Goal: Information Seeking & Learning: Learn about a topic

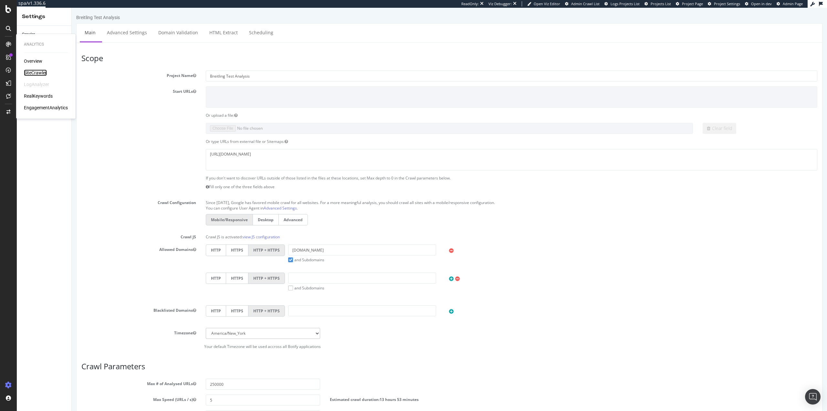
click at [40, 73] on div "SiteCrawler" at bounding box center [35, 72] width 23 height 6
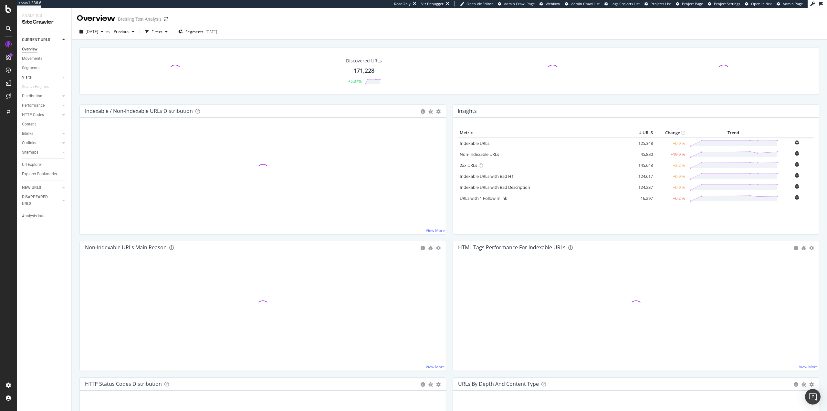
click at [37, 78] on link "Visits" at bounding box center [41, 77] width 38 height 7
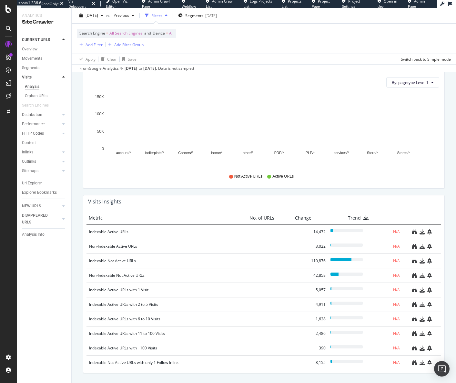
scroll to position [593, 0]
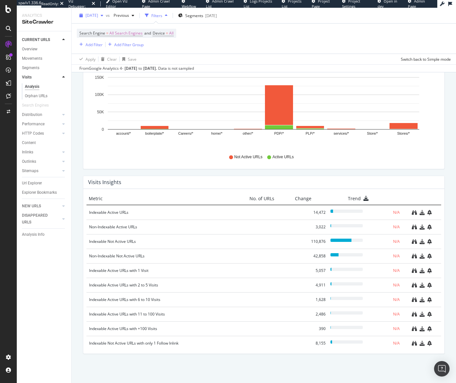
click at [91, 18] on div "2025 Aug. 19th" at bounding box center [91, 16] width 29 height 10
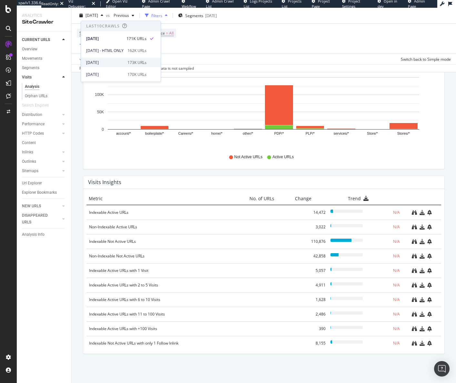
click at [106, 63] on div "[DATE]" at bounding box center [104, 63] width 37 height 6
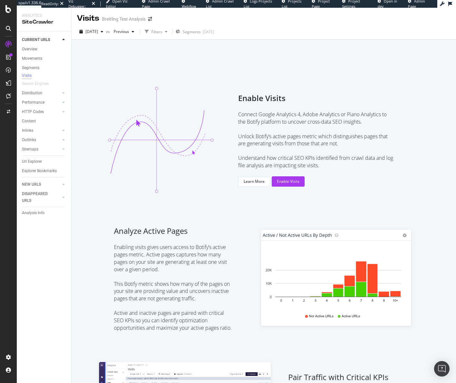
click at [224, 4] on link "Admin Crawl List" at bounding box center [222, 4] width 33 height 10
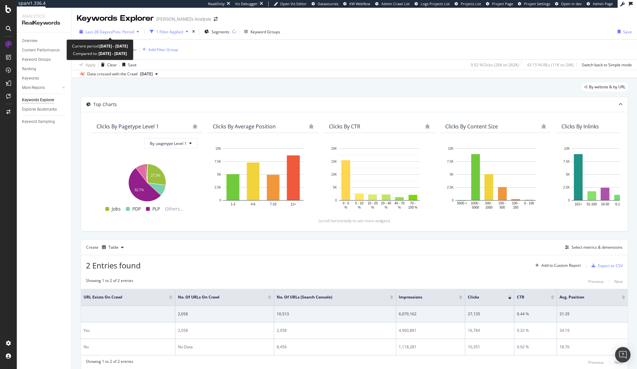
click at [91, 30] on span "Last 28 Days" at bounding box center [97, 31] width 23 height 5
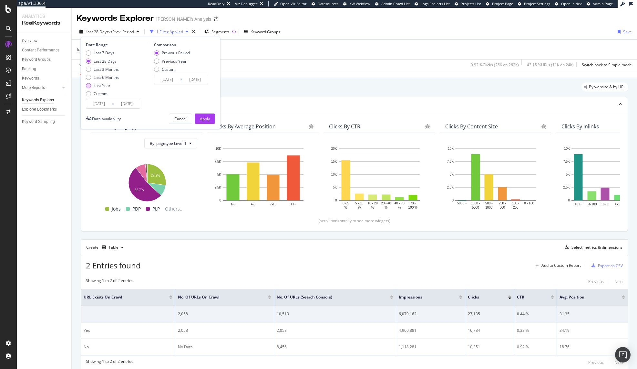
click at [97, 85] on div "Last Year" at bounding box center [102, 85] width 17 height 5
type input "[DATE]"
click at [205, 120] on div "Apply" at bounding box center [205, 118] width 10 height 5
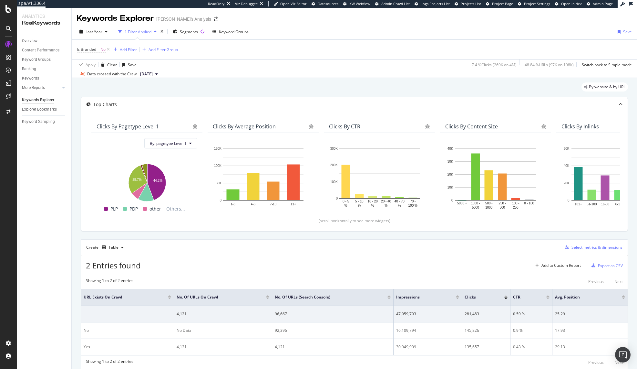
click at [586, 247] on div "Select metrics & dimensions" at bounding box center [597, 246] width 51 height 5
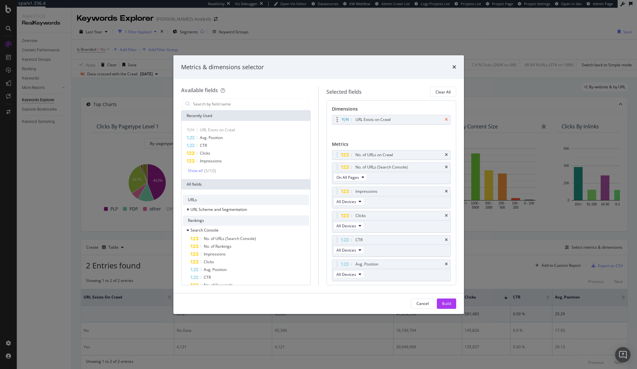
click at [445, 118] on icon "times" at bounding box center [446, 120] width 3 height 4
click at [258, 106] on input "modal" at bounding box center [251, 104] width 117 height 10
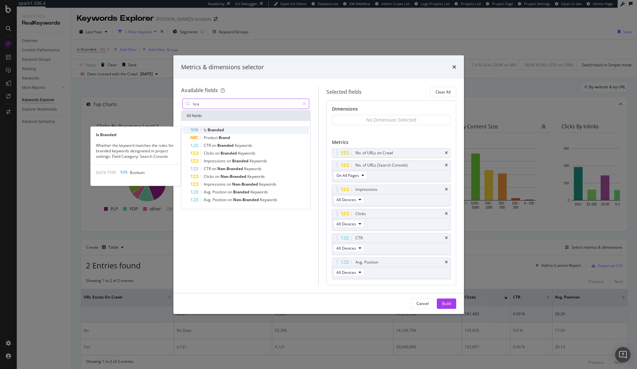
type input "bra"
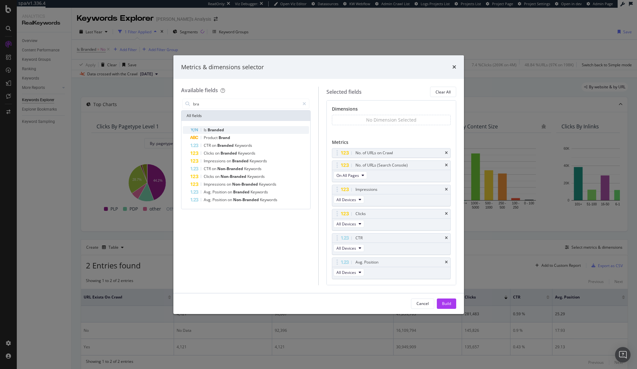
click at [252, 128] on div "Is Branded" at bounding box center [250, 130] width 119 height 8
click at [445, 154] on icon "times" at bounding box center [446, 155] width 3 height 4
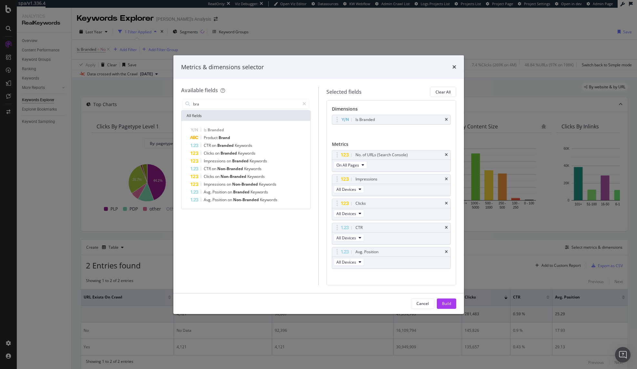
click at [445, 154] on icon "times" at bounding box center [446, 155] width 3 height 4
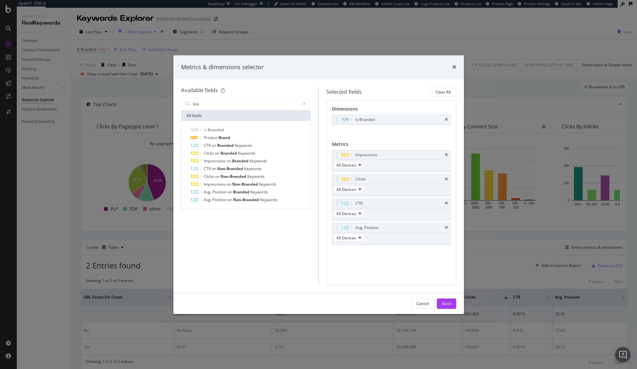
click at [452, 302] on button "Build" at bounding box center [446, 303] width 19 height 10
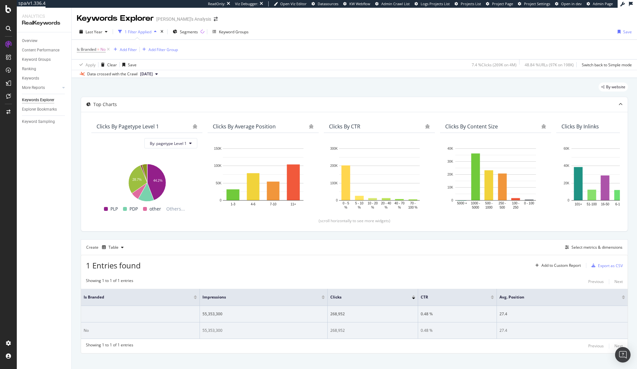
click at [339, 329] on div "268,952" at bounding box center [372, 330] width 85 height 6
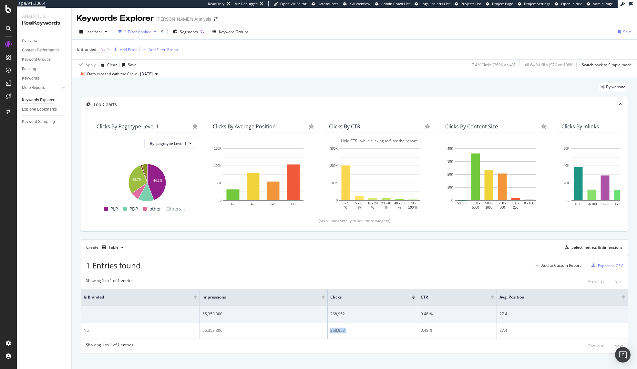
copy div "268,952"
click at [101, 35] on div "Last Year" at bounding box center [93, 32] width 33 height 10
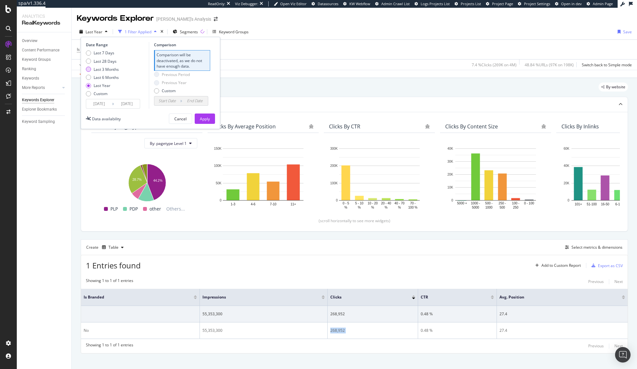
click at [108, 70] on div "Last 3 Months" at bounding box center [106, 69] width 25 height 5
type input "2025/05/17"
type input "2025/02/14"
type input "2025/05/16"
click at [184, 60] on div "Previous Year" at bounding box center [174, 60] width 25 height 5
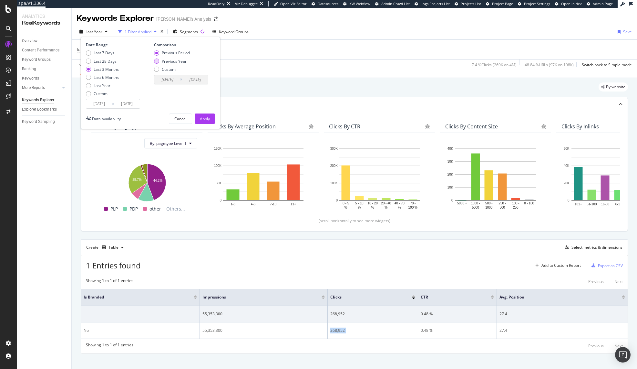
type input "2024/05/18"
type input "2024/08/17"
click at [205, 117] on div "Apply" at bounding box center [205, 118] width 10 height 5
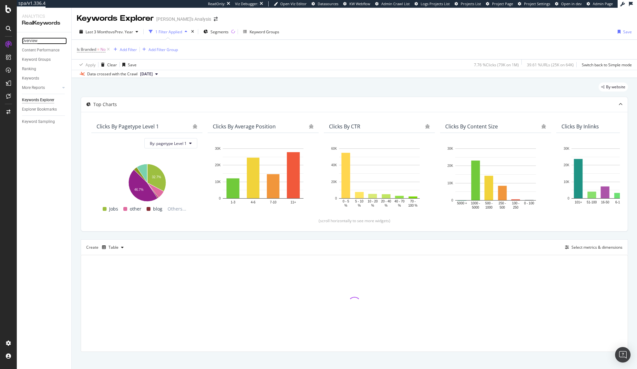
click at [29, 40] on div "Overview" at bounding box center [30, 40] width 16 height 7
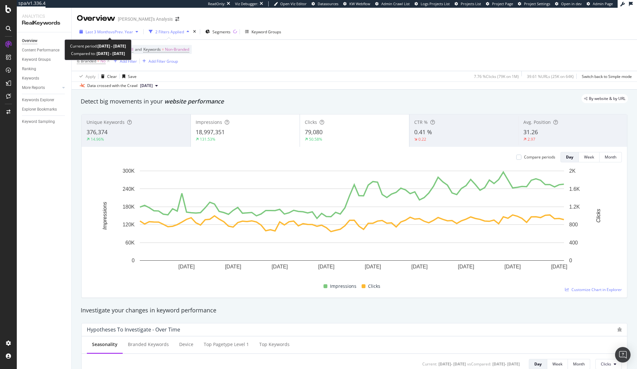
click at [106, 32] on span "Last 3 Months" at bounding box center [98, 31] width 25 height 5
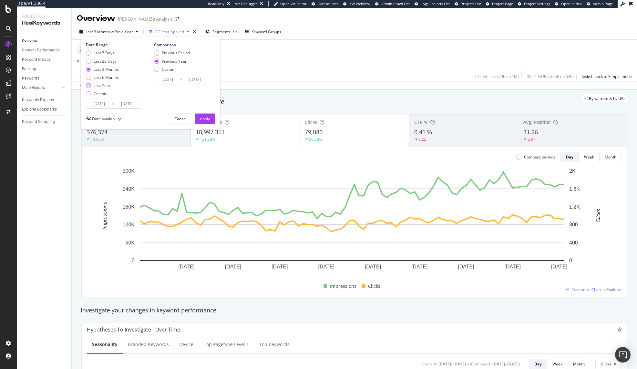
click at [109, 87] on div "Last Year" at bounding box center [102, 85] width 17 height 5
type input "2024/08/17"
click at [204, 117] on div "Apply" at bounding box center [205, 118] width 10 height 5
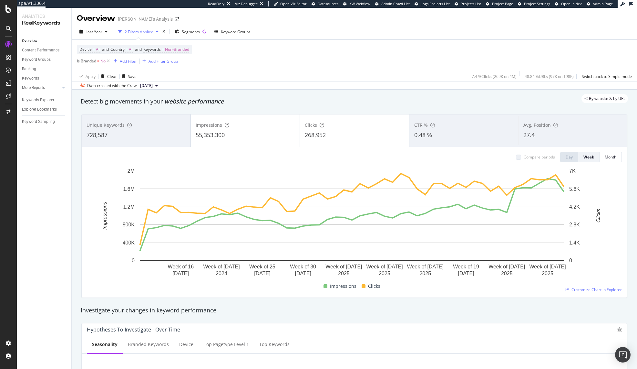
click at [252, 131] on div "55,353,300" at bounding box center [245, 135] width 99 height 8
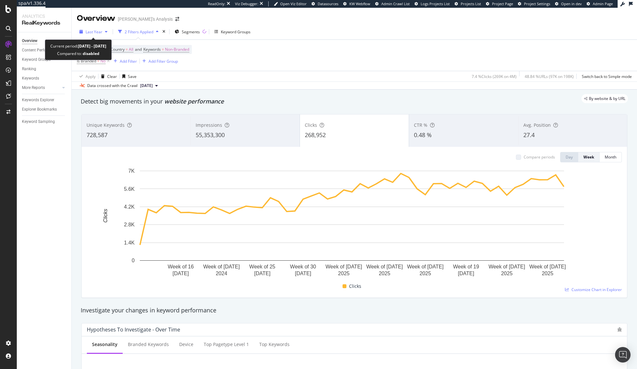
click at [97, 26] on div "Last Year 2 Filters Applied Segments Keyword Groups Device = All and Country = …" at bounding box center [355, 57] width 566 height 66
click at [96, 35] on div "Last Year" at bounding box center [93, 32] width 33 height 10
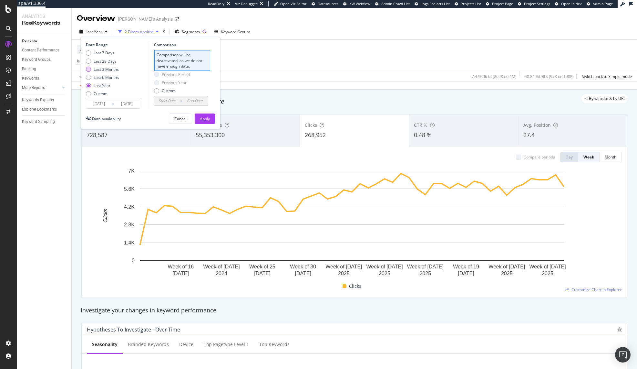
click at [105, 69] on div "Last 3 Months" at bounding box center [106, 69] width 25 height 5
type input "2025/05/17"
type input "2025/02/14"
type input "2025/05/16"
click at [115, 80] on div "Last 6 Months" at bounding box center [106, 77] width 25 height 5
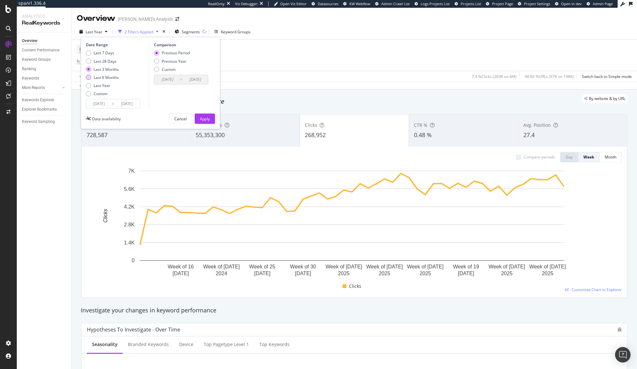
type input "2025/02/17"
type input "2024/08/19"
type input "2025/02/16"
click at [184, 62] on div "Previous Year" at bounding box center [174, 60] width 25 height 5
type input "2024/02/19"
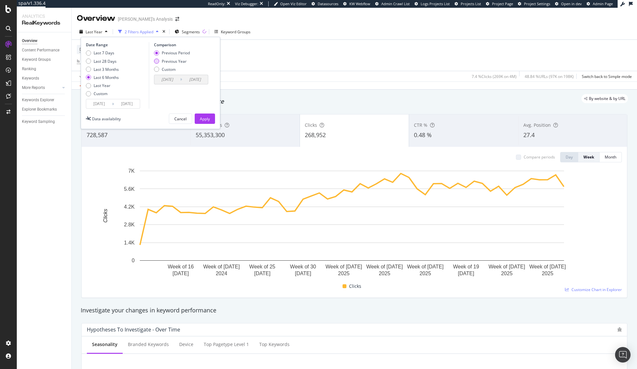
type input "2024/08/17"
click at [205, 118] on div "Apply" at bounding box center [205, 118] width 10 height 5
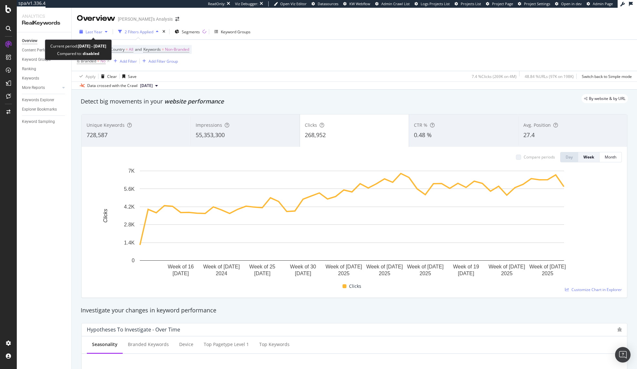
click at [102, 32] on div "button" at bounding box center [106, 32] width 8 height 4
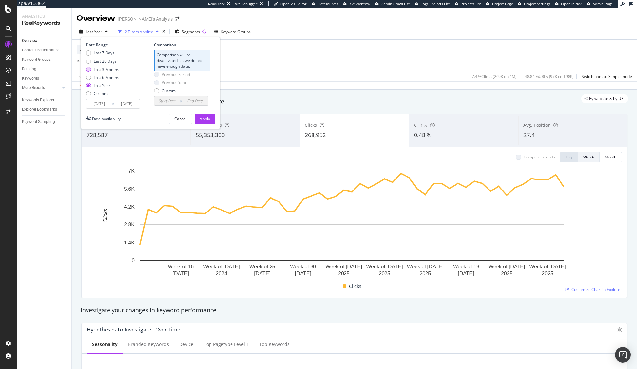
click at [106, 68] on div "Last 3 Months" at bounding box center [106, 69] width 25 height 5
type input "2025/05/17"
type input "2025/02/14"
type input "2025/05/16"
click at [171, 60] on div "Previous Year" at bounding box center [174, 60] width 25 height 5
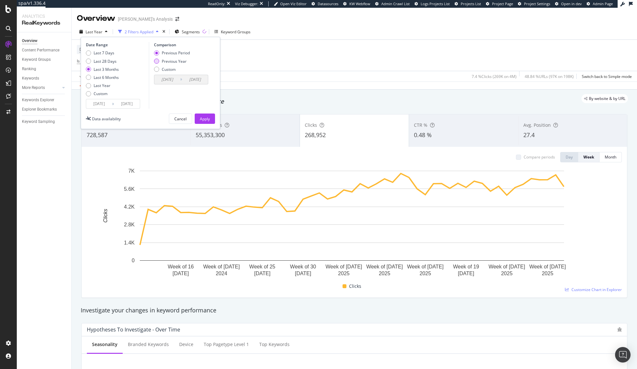
type input "2024/05/18"
type input "2024/08/17"
click at [209, 116] on div "Apply" at bounding box center [205, 118] width 10 height 5
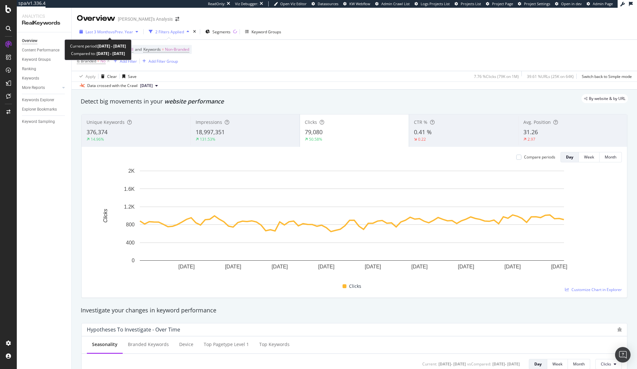
click at [103, 31] on span "Last 3 Months" at bounding box center [98, 31] width 25 height 5
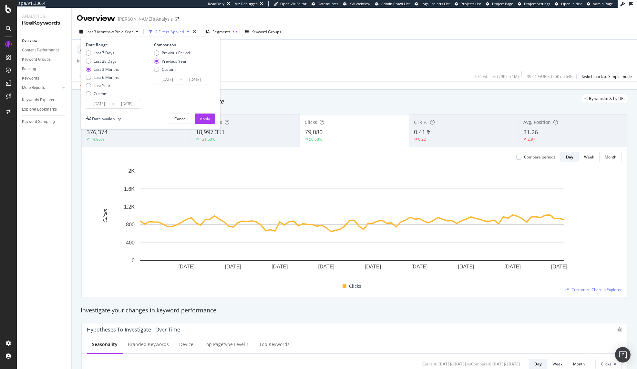
click at [89, 104] on input "2025/05/17" at bounding box center [99, 103] width 26 height 9
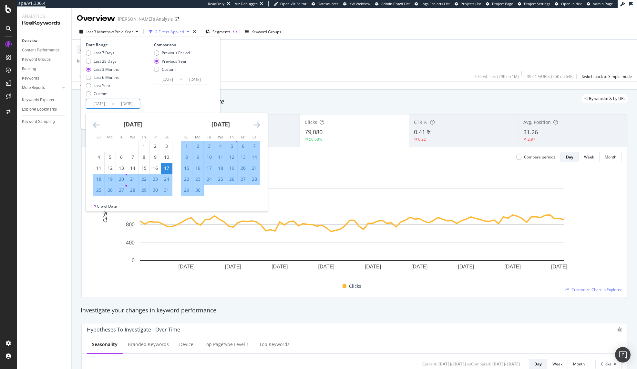
click at [111, 126] on div "May 2025" at bounding box center [132, 126] width 79 height 27
click at [90, 127] on div "May 2025 1 2 3 4 5 6 7 8 9 10 11 12 13 14 15 16 17 18 19 20 21 22 23 24 25 26 2…" at bounding box center [133, 154] width 88 height 83
click at [93, 125] on icon "Move backward to switch to the previous month." at bounding box center [96, 125] width 7 height 8
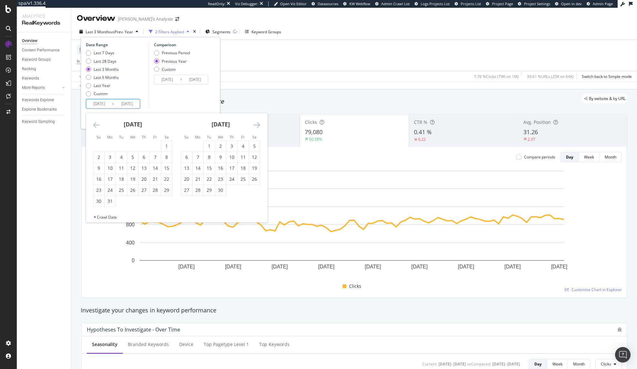
click at [93, 125] on icon "Move backward to switch to the previous month." at bounding box center [96, 125] width 7 height 8
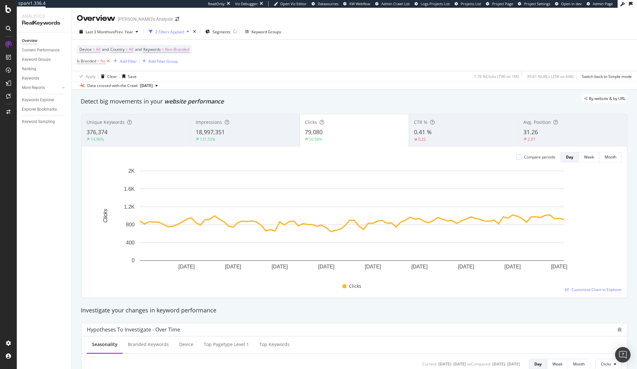
click at [107, 62] on icon at bounding box center [108, 61] width 5 height 6
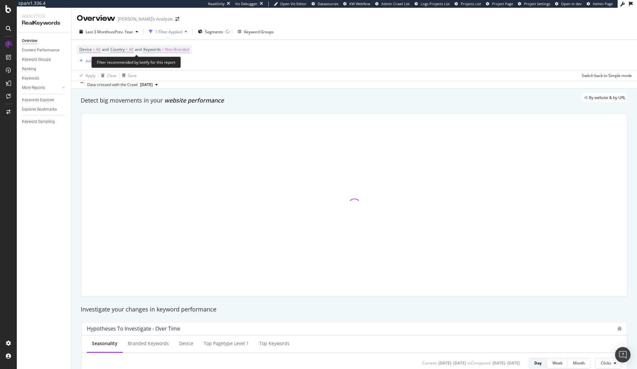
click at [181, 48] on span "Non-Branded" at bounding box center [177, 49] width 24 height 9
click at [176, 66] on span "Non-Branded" at bounding box center [166, 64] width 27 height 5
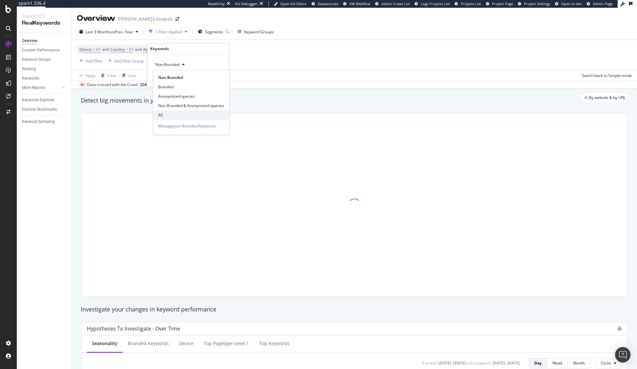
click at [170, 112] on span "All" at bounding box center [191, 115] width 66 height 6
click at [216, 78] on div "Apply" at bounding box center [219, 78] width 10 height 5
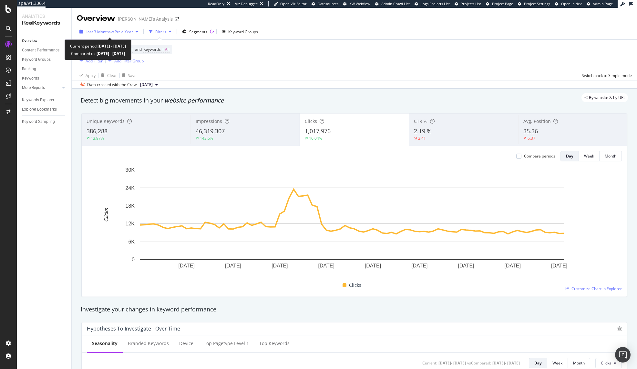
click at [97, 33] on span "Last 3 Months" at bounding box center [98, 31] width 25 height 5
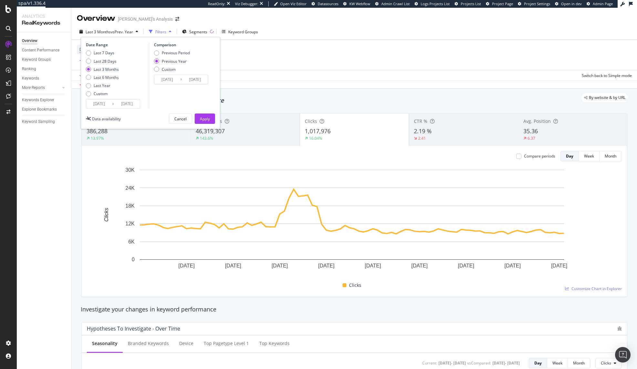
click at [93, 104] on input "2025/05/17" at bounding box center [99, 103] width 26 height 9
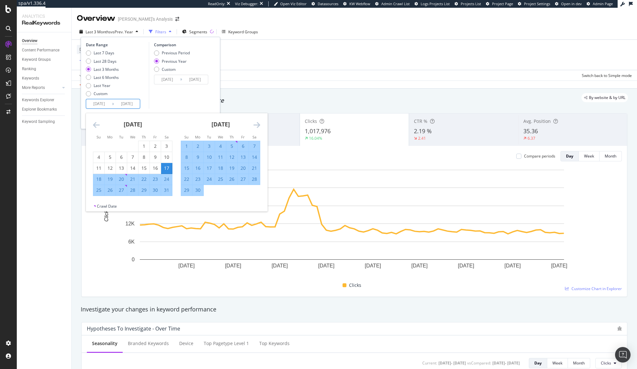
click at [95, 125] on icon "Move backward to switch to the previous month." at bounding box center [96, 125] width 7 height 8
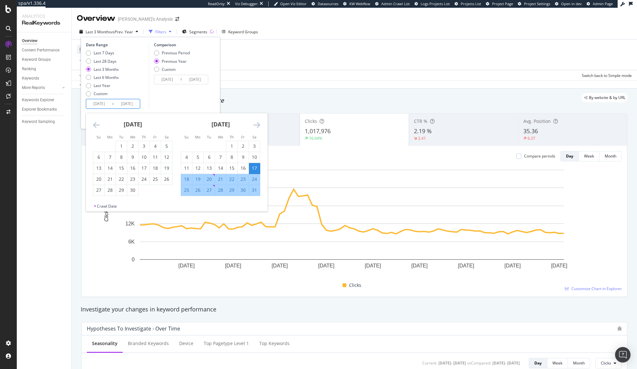
click at [95, 125] on icon "Move backward to switch to the previous month." at bounding box center [96, 125] width 7 height 8
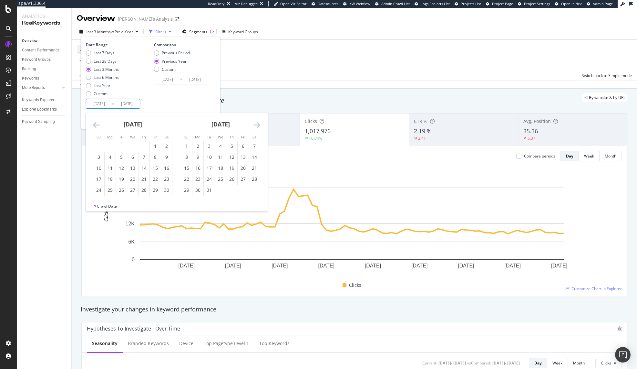
click at [95, 125] on icon "Move backward to switch to the previous month." at bounding box center [96, 125] width 7 height 8
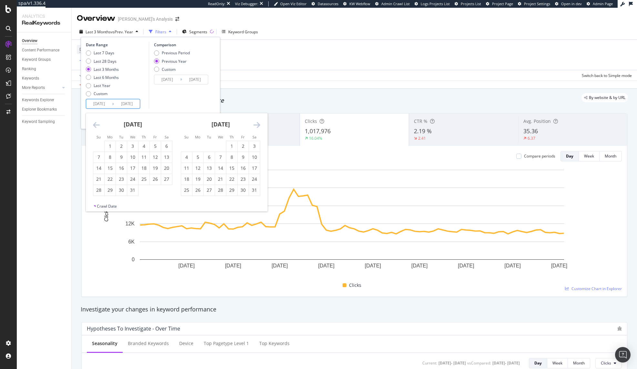
click at [95, 125] on icon "Move backward to switch to the previous month." at bounding box center [96, 125] width 7 height 8
click at [255, 167] on div "18" at bounding box center [254, 168] width 11 height 6
type input "2024/05/18"
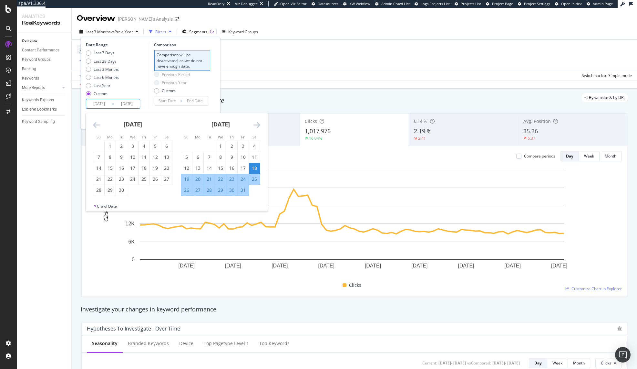
click at [260, 127] on div "May 2024 1 2 3 4 5 6 7 8 9 10 11 12 13 14 15 16 17 18 19 20 21 22 23 24 25 26 2…" at bounding box center [221, 154] width 88 height 83
click at [257, 125] on icon "Move forward to switch to the next month." at bounding box center [257, 125] width 7 height 8
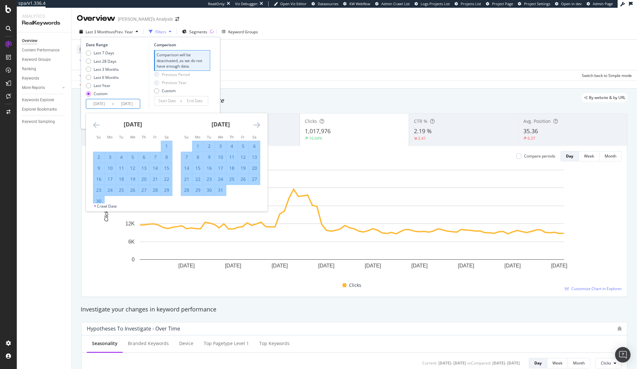
click at [257, 125] on icon "Move forward to switch to the next month." at bounding box center [257, 125] width 7 height 8
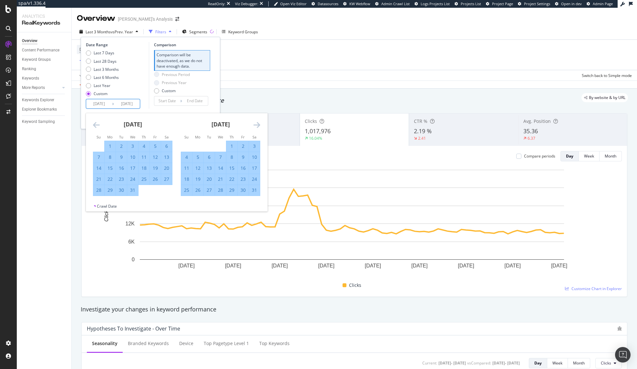
click at [253, 168] on div "17" at bounding box center [254, 168] width 11 height 6
type input "2024/08/17"
type input "2024/02/16"
type input "2024/05/17"
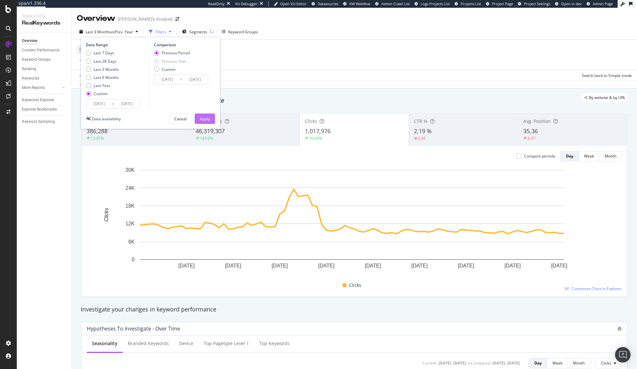
click at [208, 117] on div "Apply" at bounding box center [205, 118] width 10 height 5
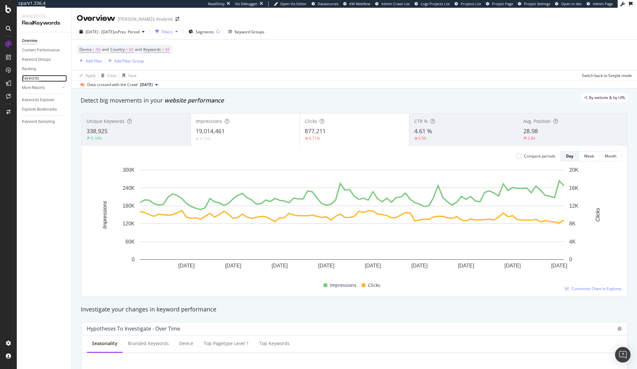
click at [32, 78] on div "Keywords" at bounding box center [30, 78] width 17 height 7
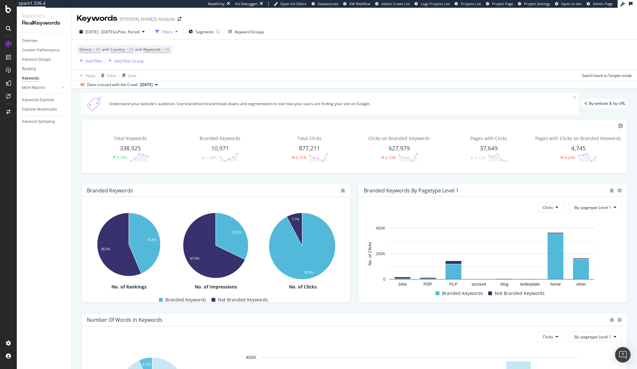
drag, startPoint x: 219, startPoint y: 45, endPoint x: 195, endPoint y: 52, distance: 24.9
click at [195, 52] on div "Device = All and Country = All and Keywords = All Add Filter Add Filter Group" at bounding box center [354, 55] width 555 height 30
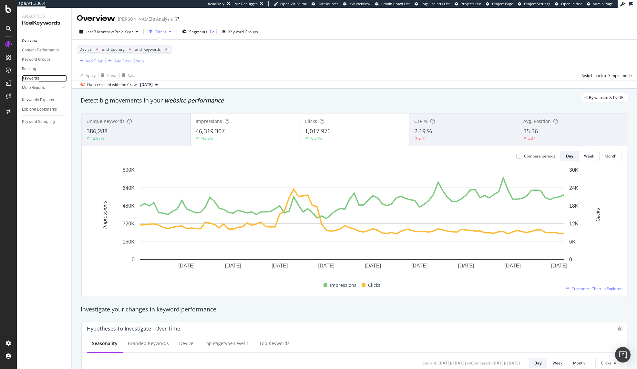
click at [29, 76] on div "Keywords" at bounding box center [30, 78] width 17 height 7
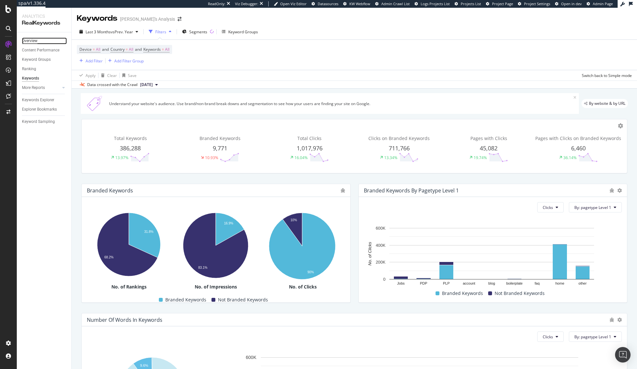
click at [34, 41] on div "Overview" at bounding box center [30, 40] width 16 height 7
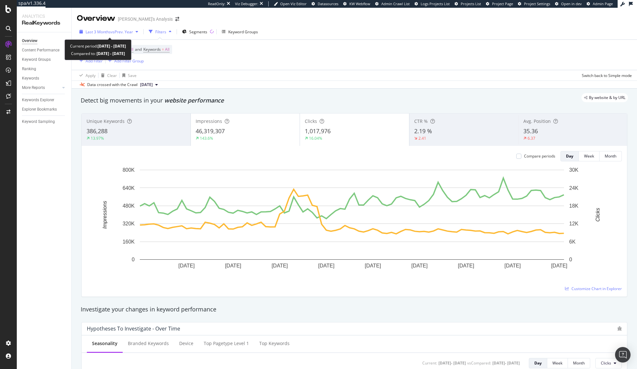
click at [128, 34] on span "vs Prev. Year" at bounding box center [122, 31] width 22 height 5
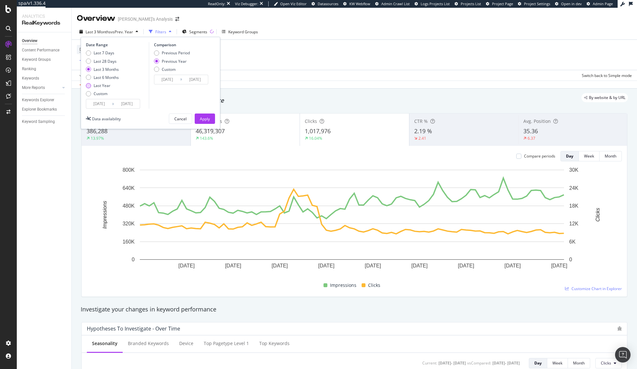
click at [106, 85] on div "Last Year" at bounding box center [102, 85] width 17 height 5
type input "2024/08/17"
click at [207, 119] on div "Apply" at bounding box center [205, 118] width 10 height 5
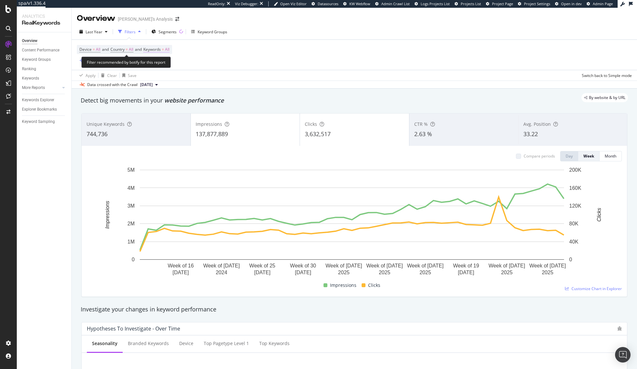
click at [170, 48] on span "All" at bounding box center [167, 49] width 5 height 9
click at [157, 64] on span "All" at bounding box center [156, 64] width 7 height 5
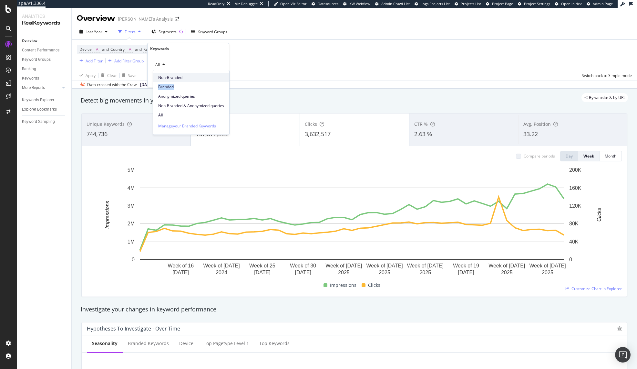
drag, startPoint x: 178, startPoint y: 87, endPoint x: 184, endPoint y: 76, distance: 12.9
click at [184, 76] on div "Non-Branded Branded Anonymized queries Non-Branded & Anonymized queries All" at bounding box center [191, 94] width 76 height 49
click at [184, 76] on span "Non-Branded" at bounding box center [191, 78] width 66 height 6
click at [218, 79] on div "Apply" at bounding box center [219, 78] width 10 height 5
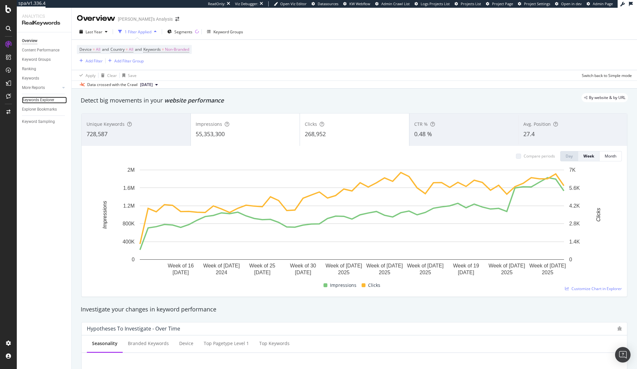
click at [55, 98] on link "Keywords Explorer" at bounding box center [44, 100] width 45 height 7
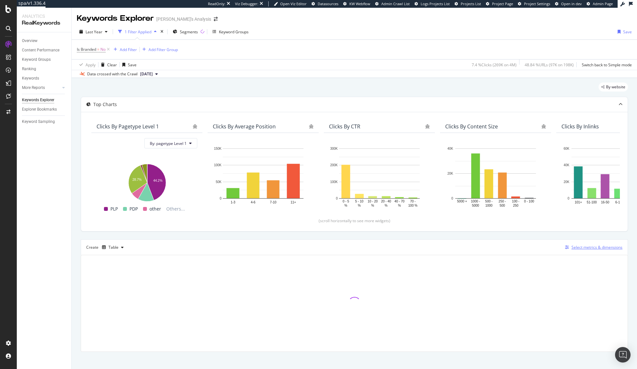
click at [596, 247] on div "Select metrics & dimensions" at bounding box center [597, 246] width 51 height 5
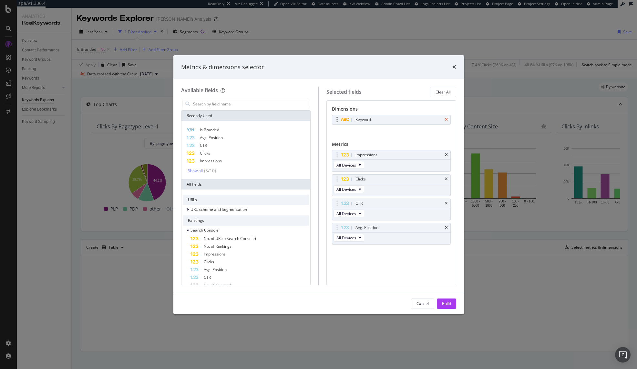
click at [447, 119] on icon "times" at bounding box center [446, 120] width 3 height 4
click at [222, 103] on input "modal" at bounding box center [251, 104] width 117 height 10
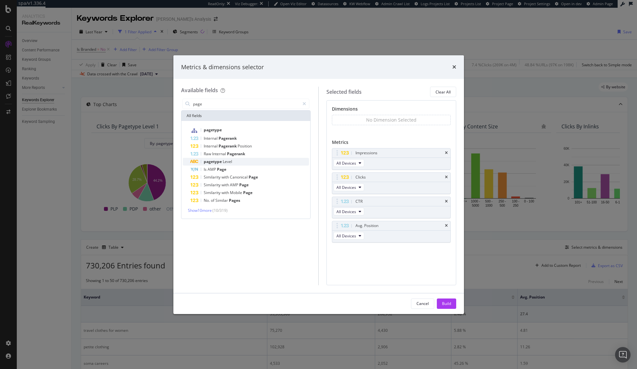
click at [253, 161] on div "pagetype Level" at bounding box center [250, 162] width 119 height 8
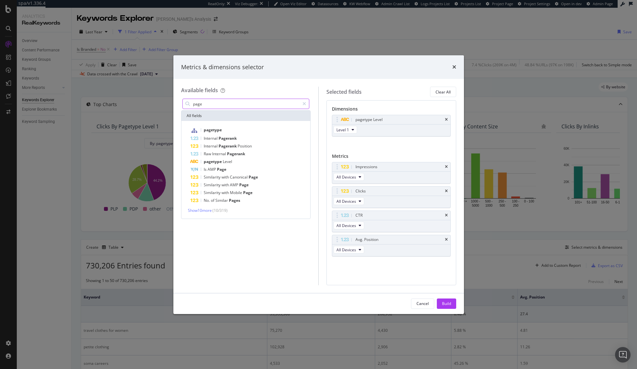
click at [251, 105] on input "page" at bounding box center [247, 104] width 108 height 10
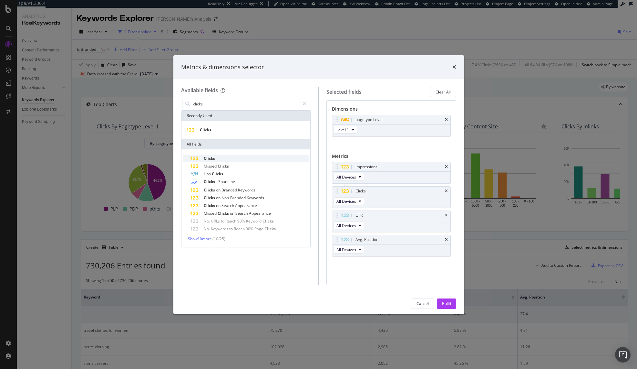
click at [244, 159] on div "Clicks" at bounding box center [250, 158] width 119 height 8
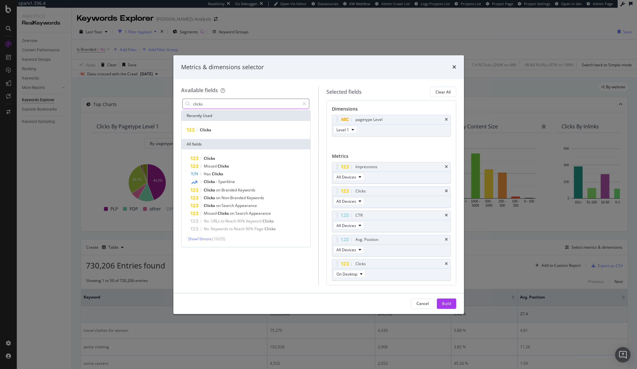
click at [236, 103] on input "clicks" at bounding box center [247, 104] width 108 height 10
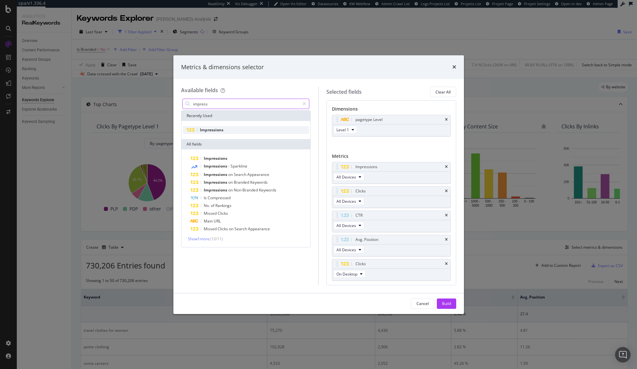
type input "impress"
click at [242, 130] on div "Impressions" at bounding box center [246, 130] width 127 height 8
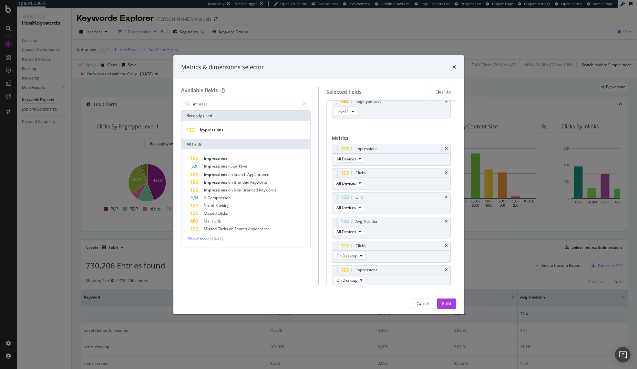
scroll to position [20, 0]
drag, startPoint x: 336, startPoint y: 262, endPoint x: 338, endPoint y: 168, distance: 94.7
click at [338, 168] on body "spa/v1.336.4 ReadOnly: Viz Debugger: Open Viz Editor Datasources KW Webflow Adm…" at bounding box center [318, 184] width 637 height 369
click at [358, 184] on button "On Desktop" at bounding box center [350, 181] width 32 height 8
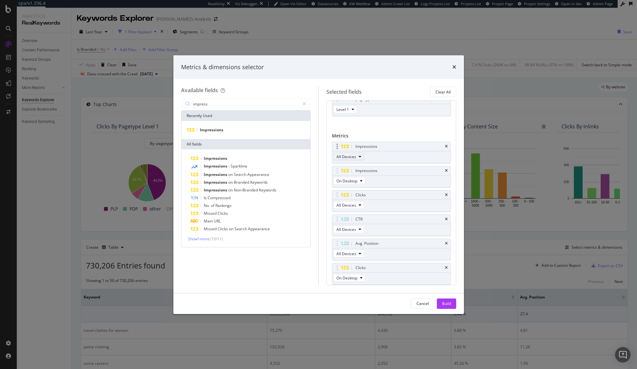
click at [355, 154] on span "All Devices" at bounding box center [347, 156] width 20 height 5
click at [445, 170] on icon "times" at bounding box center [446, 171] width 3 height 4
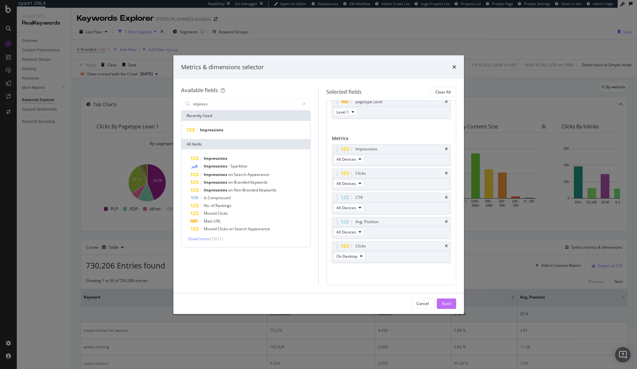
click at [443, 300] on div "Build" at bounding box center [446, 302] width 9 height 5
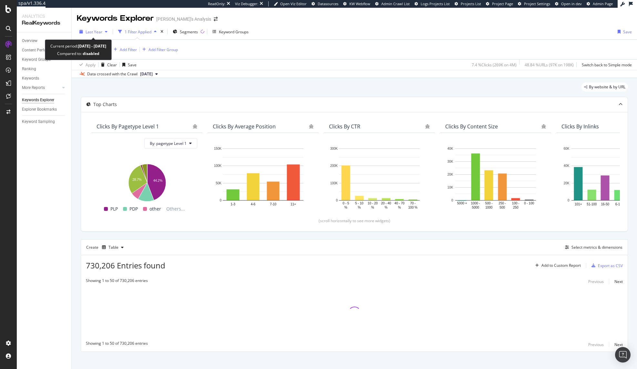
click at [99, 32] on span "Last Year" at bounding box center [94, 31] width 17 height 5
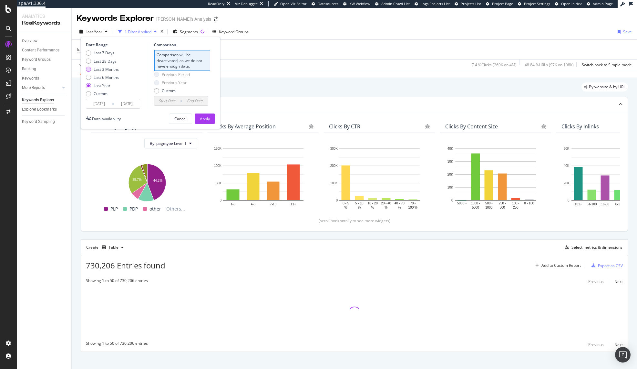
click at [108, 69] on div "Last 3 Months" at bounding box center [106, 69] width 25 height 5
type input "2025/05/17"
type input "2025/02/14"
type input "2025/05/16"
click at [170, 63] on div "Previous Year" at bounding box center [174, 60] width 25 height 5
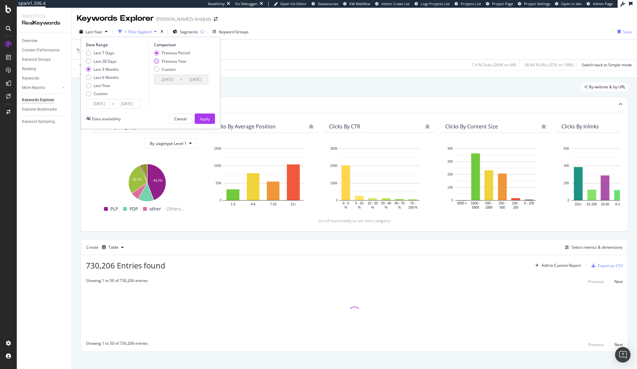
type input "2024/05/18"
type input "2024/08/17"
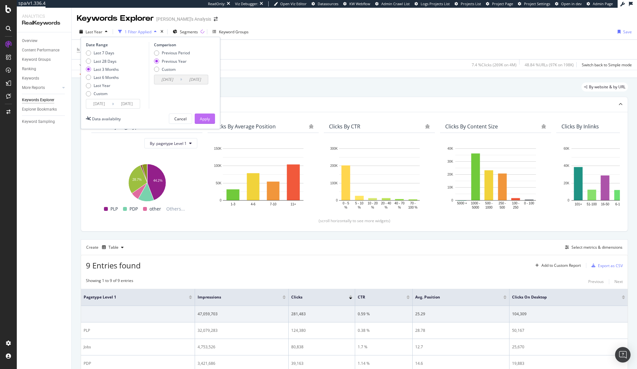
click at [203, 117] on div "Apply" at bounding box center [205, 118] width 10 height 5
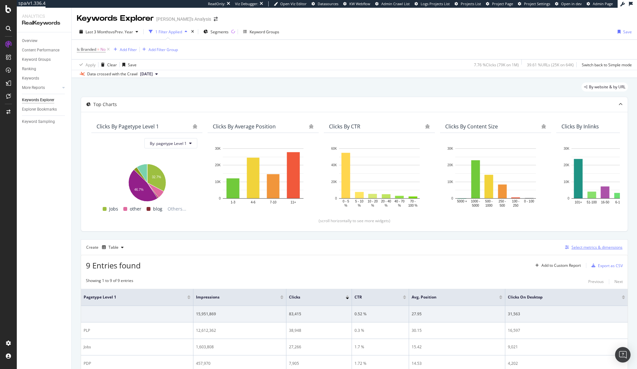
click at [598, 247] on div "Select metrics & dimensions" at bounding box center [597, 246] width 51 height 5
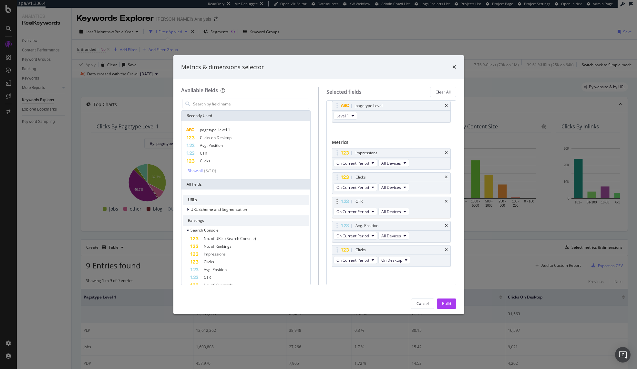
scroll to position [17, 0]
click at [365, 258] on span "On Current Period" at bounding box center [353, 256] width 33 height 5
click at [401, 293] on span "Diff. between Periods - Percentage" at bounding box center [370, 292] width 62 height 6
drag, startPoint x: 337, startPoint y: 245, endPoint x: 337, endPoint y: 194, distance: 51.7
click at [338, 194] on body "spa/v1.336.4 ReadOnly: Viz Debugger: Open Viz Editor Datasources KW Webflow Adm…" at bounding box center [318, 184] width 637 height 369
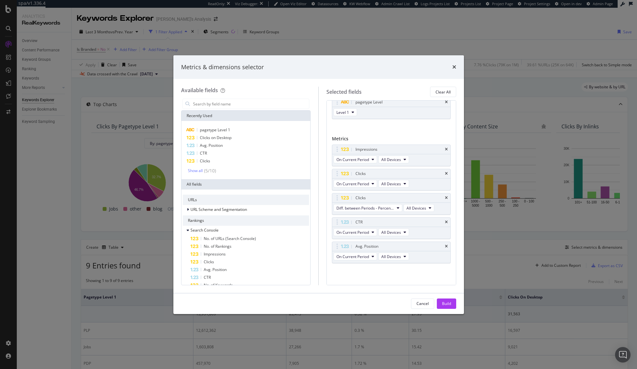
click at [227, 98] on div "modal" at bounding box center [246, 103] width 130 height 13
click at [231, 101] on input "modal" at bounding box center [251, 104] width 117 height 10
type input "m"
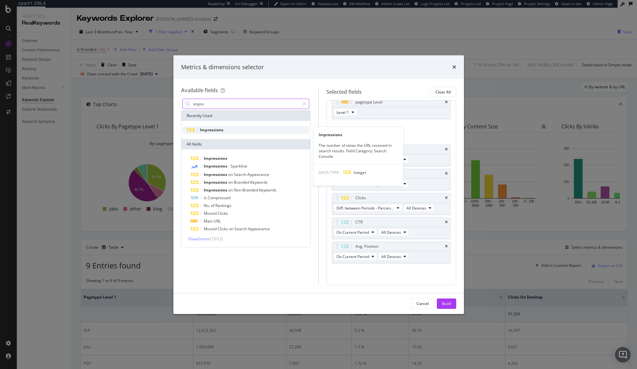
type input "impre"
click at [235, 130] on div "Impressions" at bounding box center [246, 130] width 127 height 8
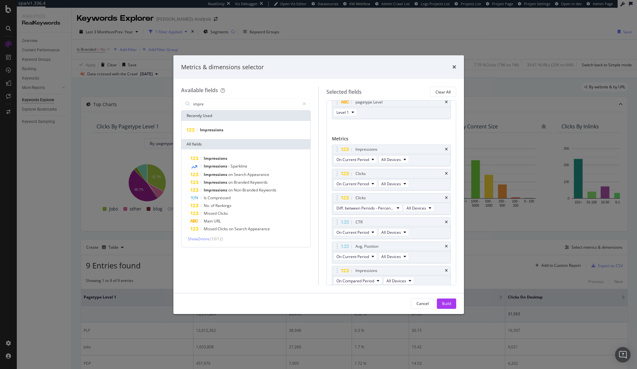
scroll to position [20, 0]
drag, startPoint x: 339, startPoint y: 267, endPoint x: 339, endPoint y: 170, distance: 96.6
click at [339, 170] on body "spa/v1.336.4 ReadOnly: Viz Debugger: Open Viz Editor Datasources KW Webflow Adm…" at bounding box center [318, 184] width 637 height 369
click at [362, 178] on span "On Compared Period" at bounding box center [356, 180] width 38 height 5
click at [393, 214] on span "Diff. between Periods - Percentage" at bounding box center [370, 216] width 62 height 6
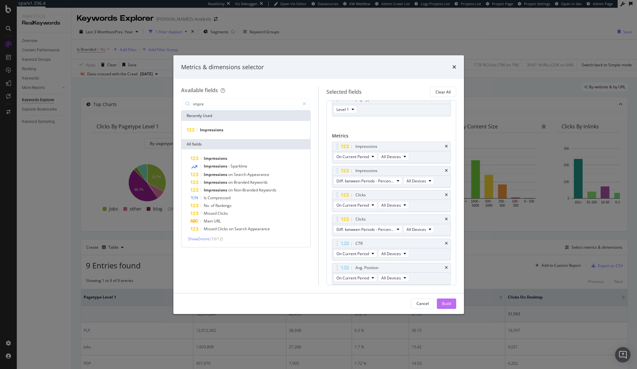
click at [449, 303] on div "Build" at bounding box center [446, 302] width 9 height 5
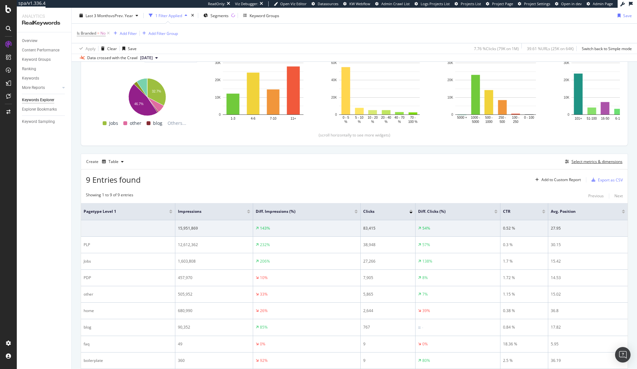
scroll to position [32, 0]
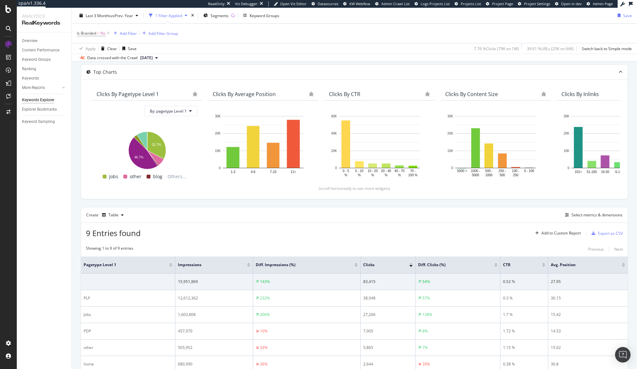
click at [294, 225] on div "9 Entries found Add to Custom Report Export as CSV" at bounding box center [354, 231] width 547 height 16
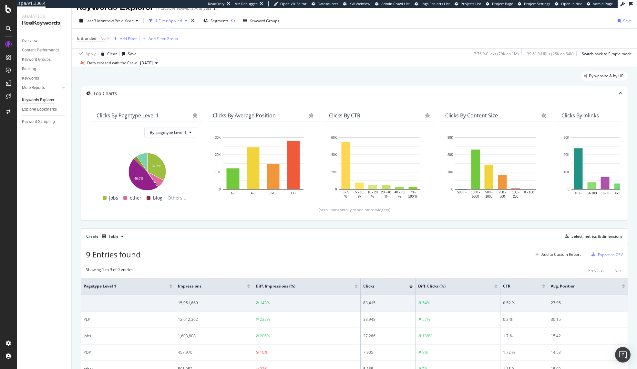
scroll to position [0, 0]
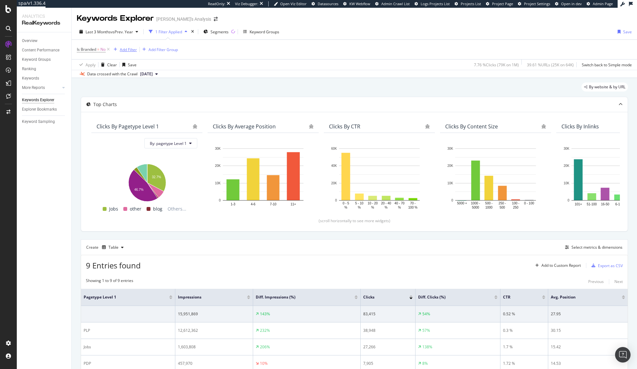
click at [132, 47] on div "Add Filter" at bounding box center [128, 49] width 17 height 5
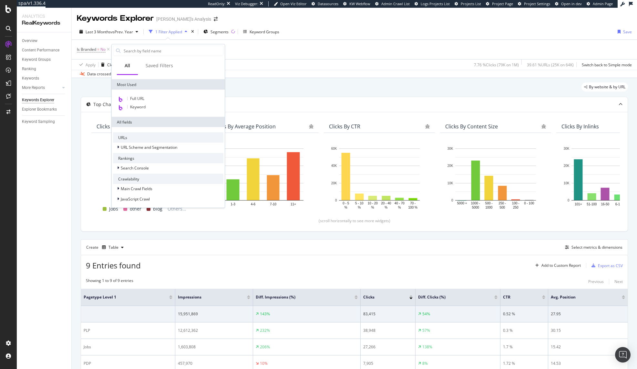
scroll to position [65, 0]
click at [169, 145] on span "URL Scheme and Segmentation" at bounding box center [149, 146] width 57 height 5
click at [167, 154] on div "pagetype Level" at bounding box center [172, 155] width 103 height 8
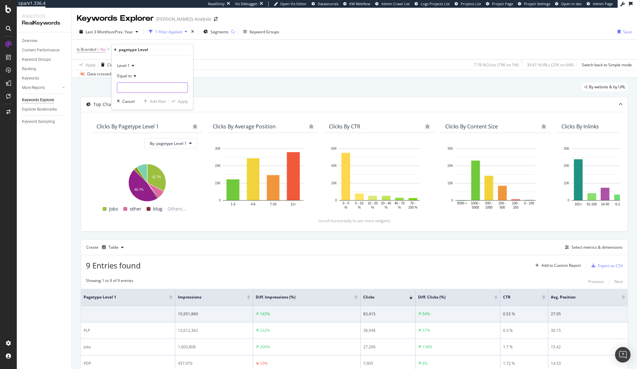
click at [139, 87] on input "text" at bounding box center [152, 87] width 70 height 10
click at [142, 101] on span "Jobs" at bounding box center [142, 102] width 47 height 5
type input "Jobs"
click at [178, 101] on div "Apply" at bounding box center [183, 101] width 10 height 5
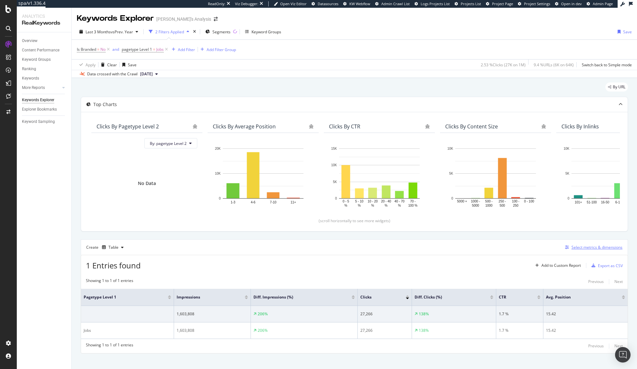
click at [583, 246] on div "Select metrics & dimensions" at bounding box center [597, 246] width 51 height 5
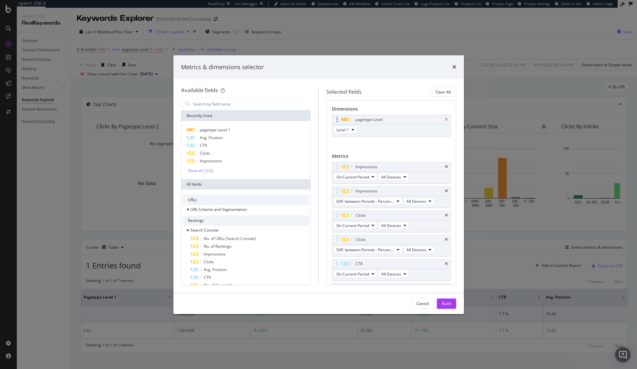
click at [445, 118] on icon "times" at bounding box center [446, 120] width 3 height 4
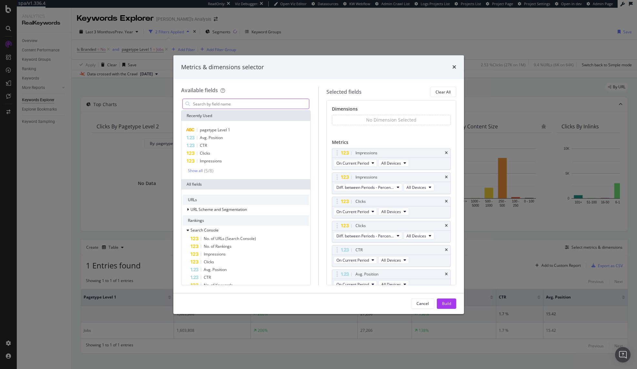
click at [245, 102] on input "modal" at bounding box center [251, 104] width 117 height 10
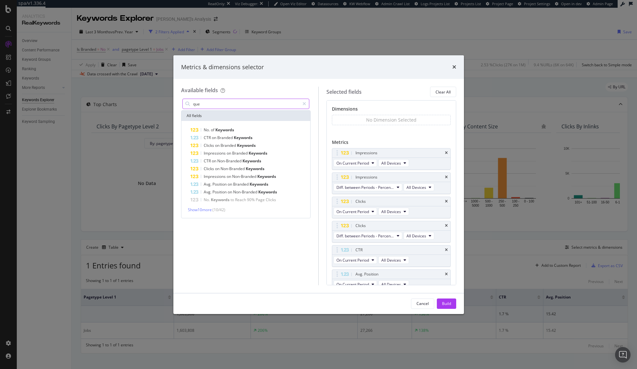
type input "quer"
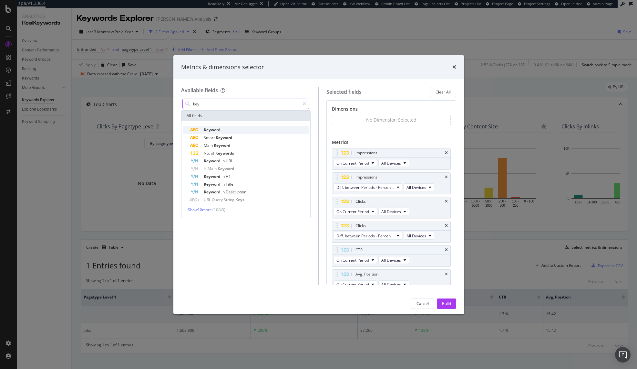
type input "key"
click at [243, 129] on div "Keyword" at bounding box center [250, 130] width 119 height 8
drag, startPoint x: 444, startPoint y: 303, endPoint x: 258, endPoint y: 368, distance: 196.4
click at [444, 303] on div "Build" at bounding box center [446, 302] width 9 height 5
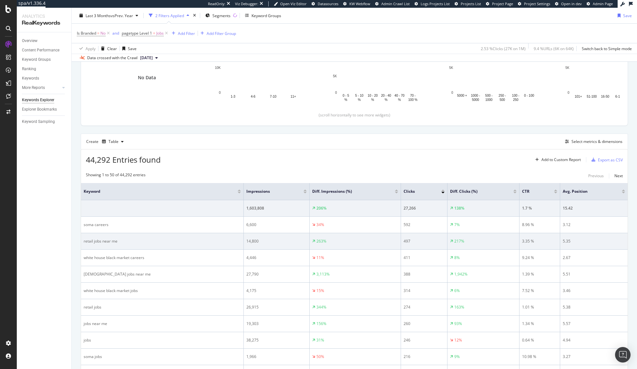
scroll to position [129, 0]
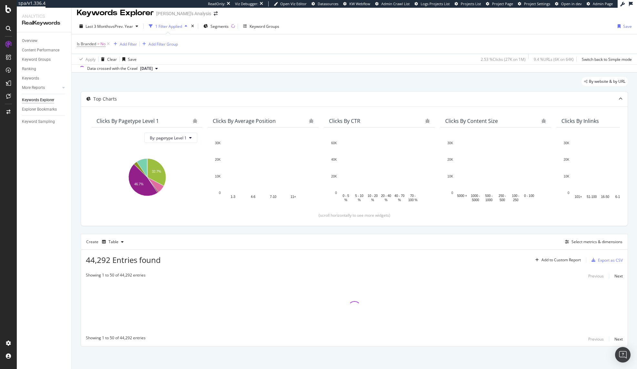
scroll to position [5, 0]
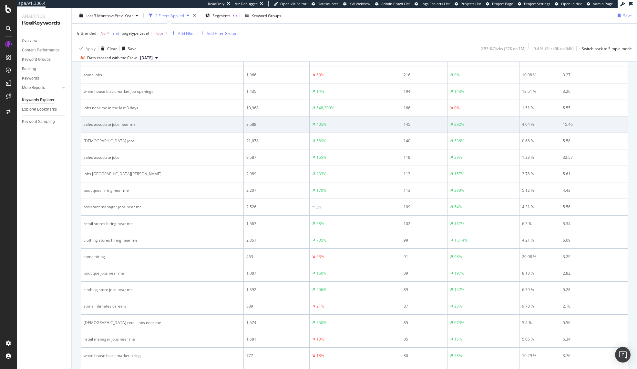
scroll to position [388, 0]
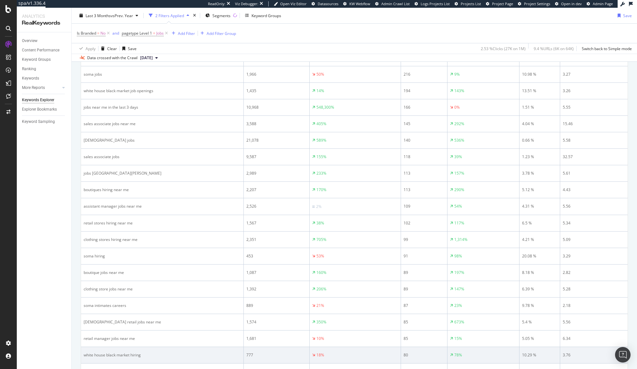
click at [115, 355] on div "white house black market hiring" at bounding box center [162, 355] width 157 height 6
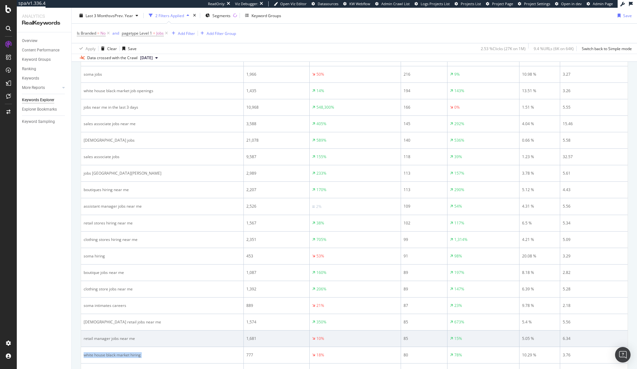
copy div "white house black market hiring"
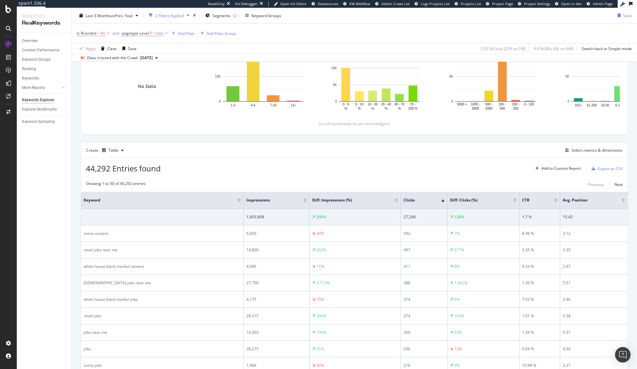
scroll to position [0, 0]
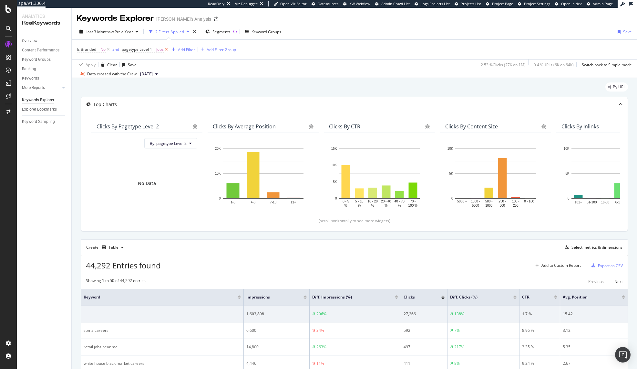
click at [165, 51] on icon at bounding box center [166, 49] width 5 height 6
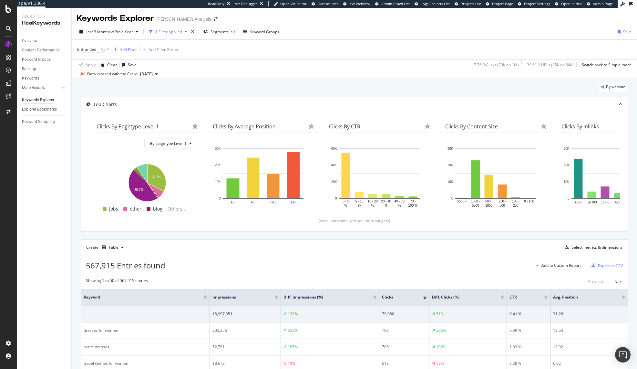
click at [325, 84] on div "By website" at bounding box center [355, 89] width 548 height 14
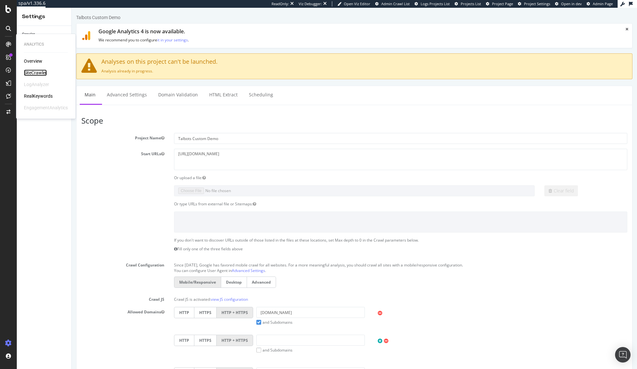
click at [44, 72] on div "SiteCrawler" at bounding box center [35, 72] width 23 height 6
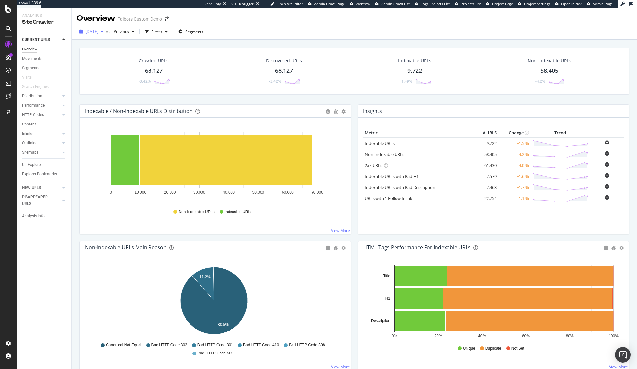
click at [98, 32] on span "2023 Aug. 8th" at bounding box center [92, 31] width 13 height 5
click at [252, 37] on div "2023 Aug. 8th vs Previous Filters Segments" at bounding box center [355, 32] width 566 height 13
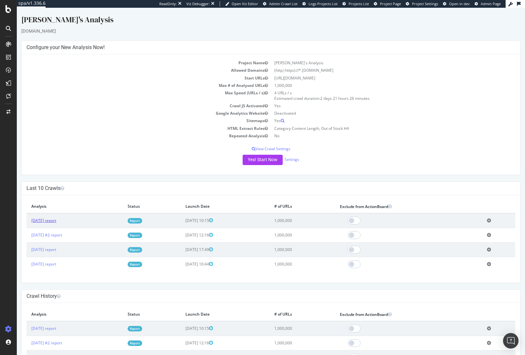
click at [56, 220] on link "2025 Aug. 14th report" at bounding box center [43, 220] width 25 height 5
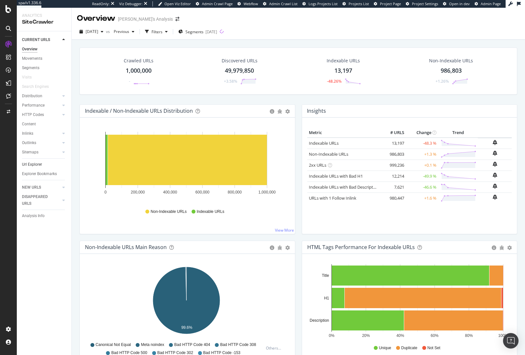
click at [42, 165] on link "Url Explorer" at bounding box center [44, 164] width 45 height 7
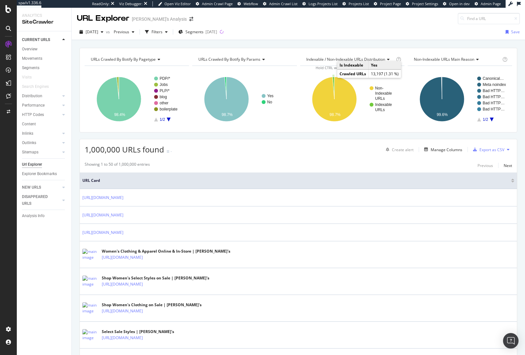
click at [332, 80] on icon "A chart." at bounding box center [333, 88] width 2 height 22
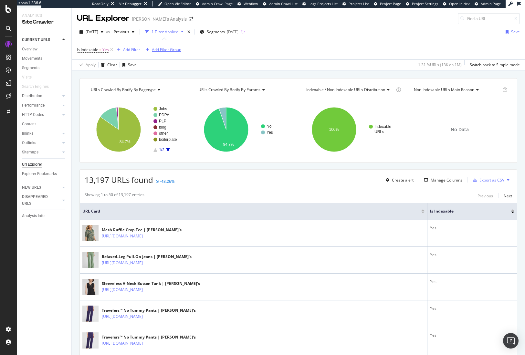
click at [178, 48] on div "Add Filter Group" at bounding box center [166, 49] width 29 height 5
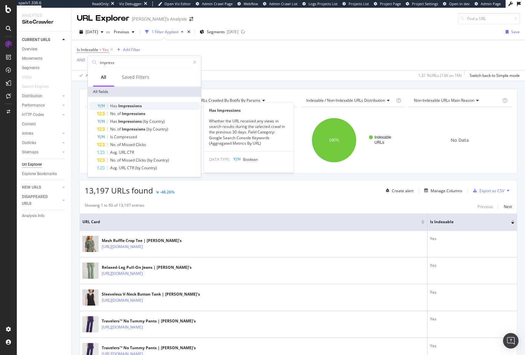
type input "impress"
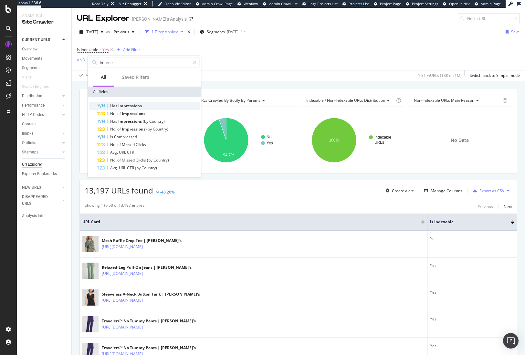
click at [160, 107] on div "Has Impressions" at bounding box center [148, 106] width 103 height 8
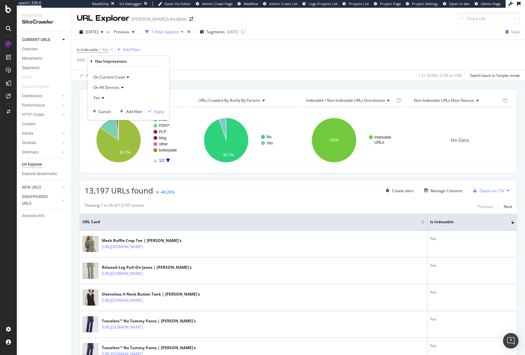
click at [105, 97] on div "Yes" at bounding box center [128, 98] width 71 height 10
click at [105, 120] on div "No" at bounding box center [129, 119] width 69 height 8
click at [134, 113] on div "Add filter" at bounding box center [134, 111] width 16 height 5
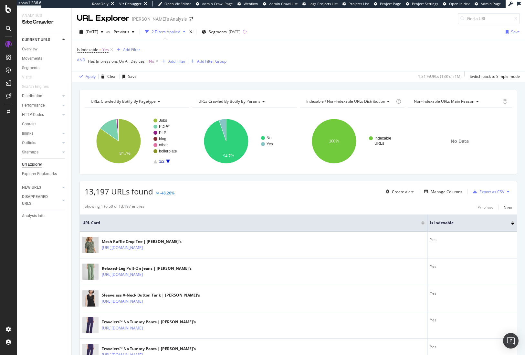
click at [176, 62] on div "Add Filter" at bounding box center [176, 60] width 17 height 5
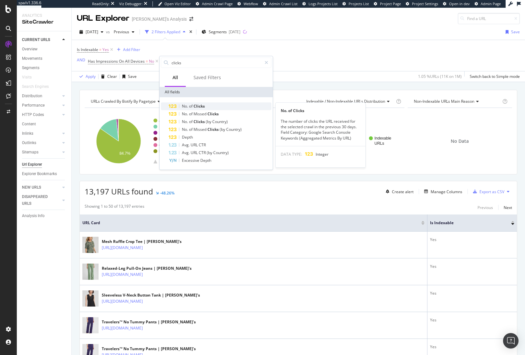
type input "clicks"
click at [222, 106] on div "No. of Clicks" at bounding box center [220, 106] width 103 height 8
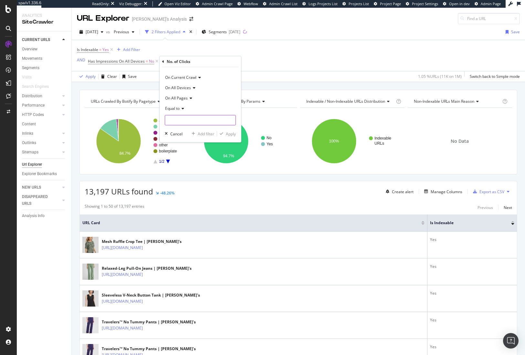
click at [183, 120] on input "number" at bounding box center [200, 120] width 71 height 10
type input "0"
click at [230, 136] on div "Apply" at bounding box center [231, 133] width 10 height 5
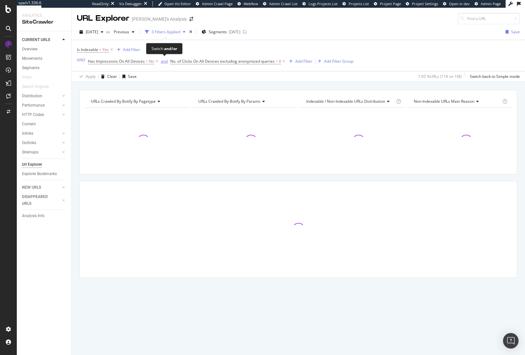
click at [165, 61] on div "and" at bounding box center [164, 60] width 7 height 5
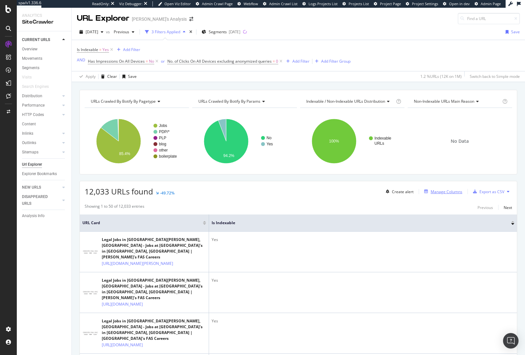
click at [443, 194] on div "Manage Columns" at bounding box center [447, 191] width 32 height 5
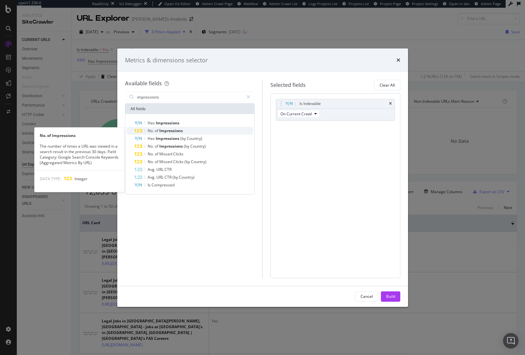
click at [194, 130] on div "No. of Impressions" at bounding box center [193, 131] width 119 height 8
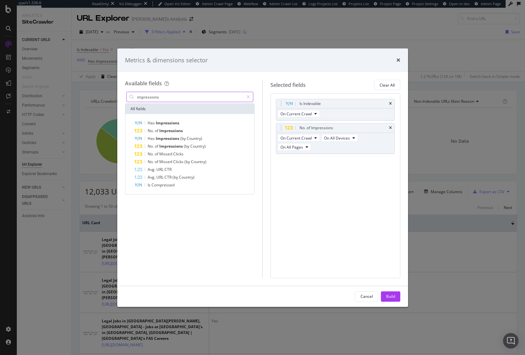
click at [197, 95] on input "impressions" at bounding box center [190, 97] width 108 height 10
drag, startPoint x: 197, startPoint y: 95, endPoint x: 203, endPoint y: 93, distance: 5.9
click at [200, 94] on input "impressions" at bounding box center [190, 97] width 108 height 10
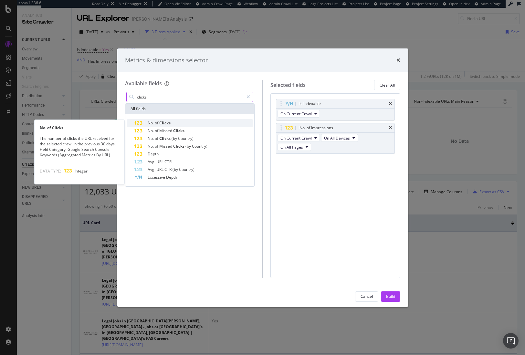
type input "clicks"
click at [192, 123] on div "No. of Clicks" at bounding box center [193, 123] width 119 height 8
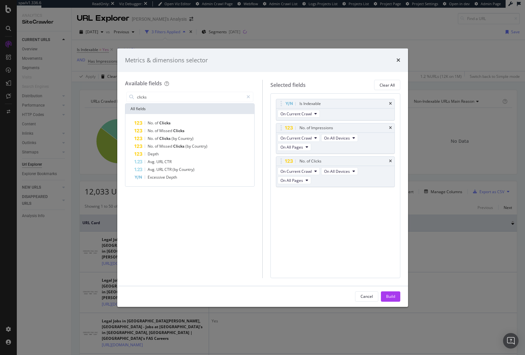
click at [394, 294] on div "Build" at bounding box center [390, 296] width 9 height 5
